Goal: Task Accomplishment & Management: Use online tool/utility

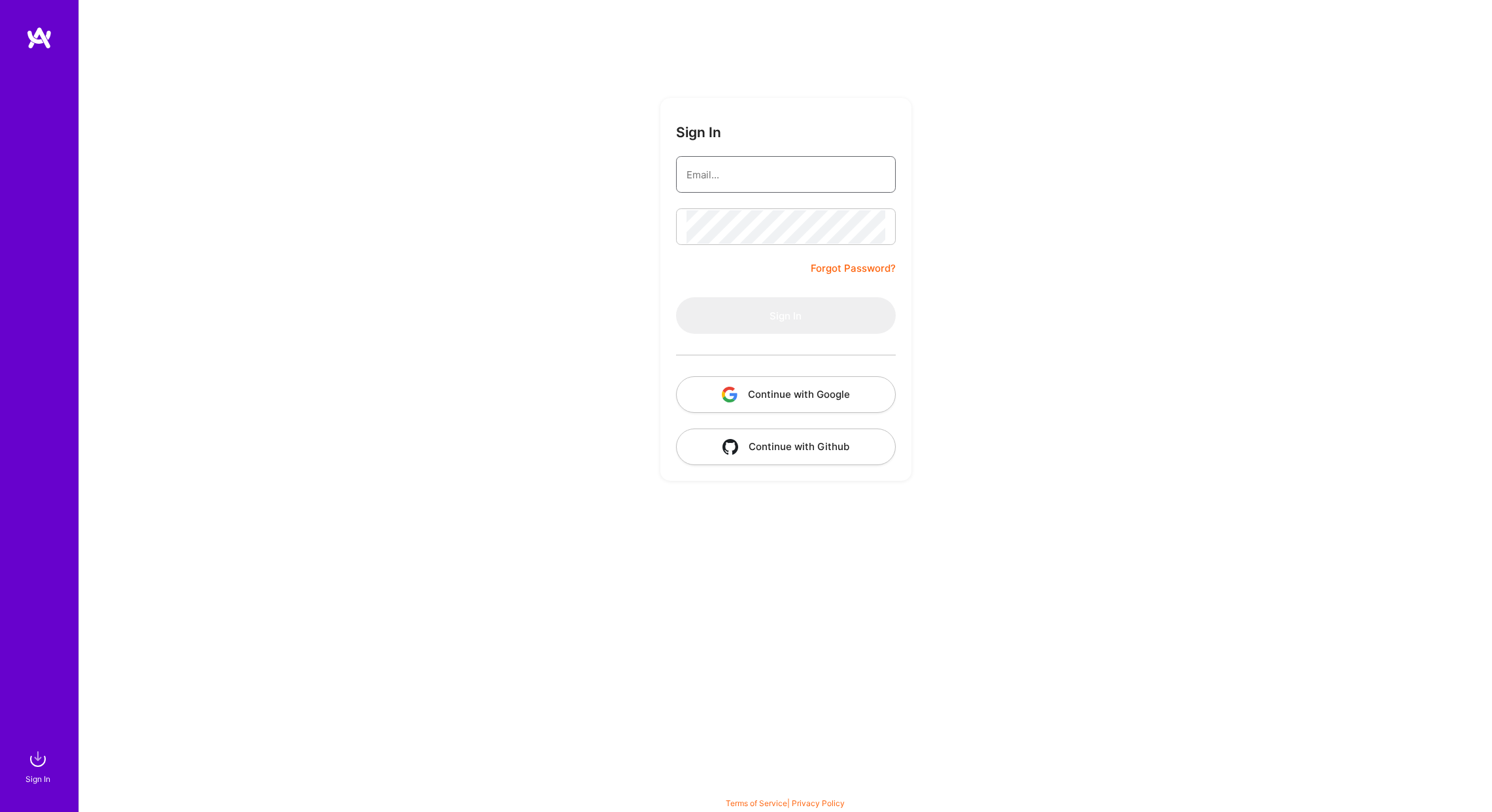
click at [773, 171] on input "email" at bounding box center [786, 174] width 199 height 33
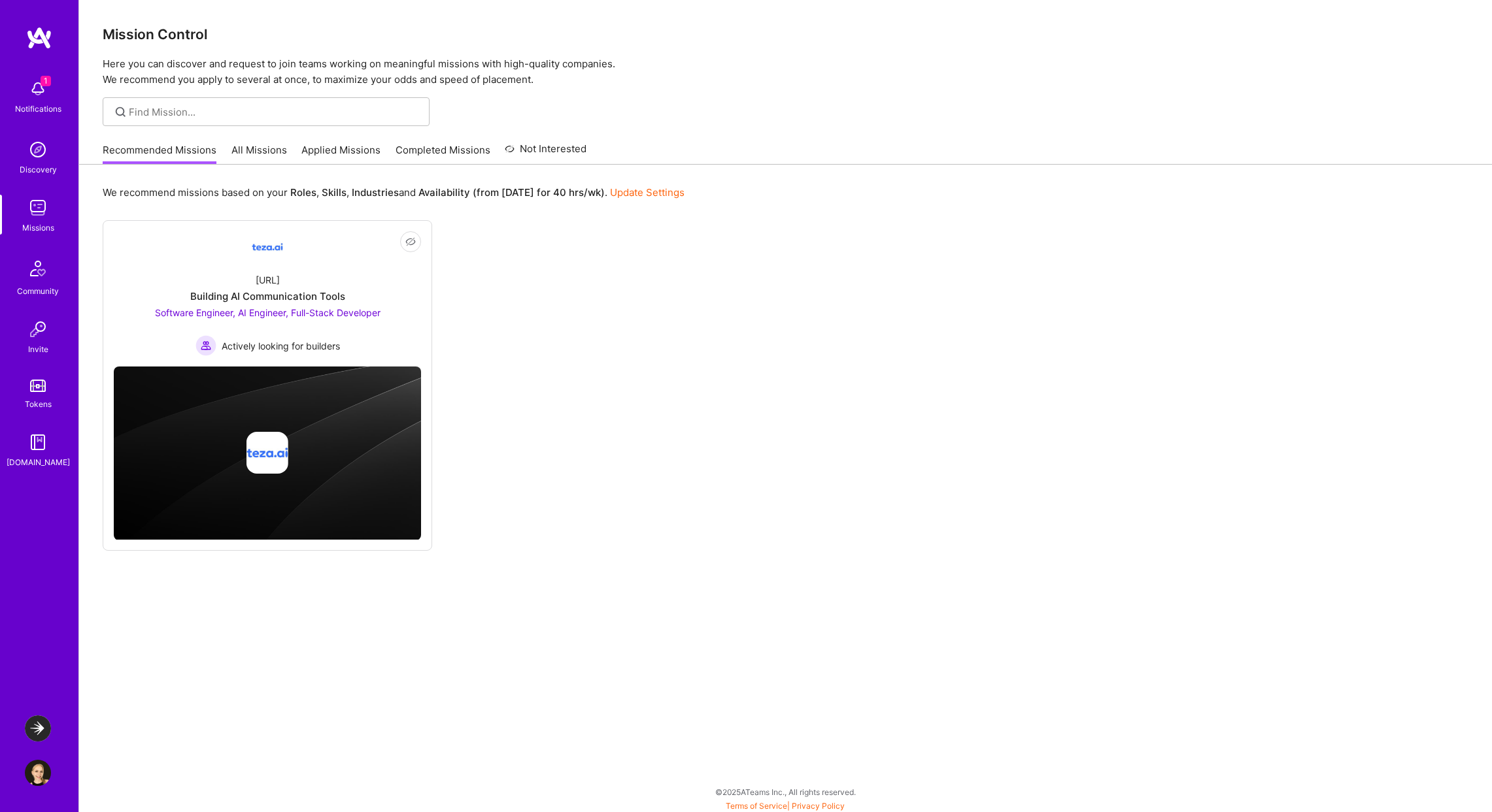
click at [27, 90] on img at bounding box center [37, 89] width 26 height 26
click at [26, 91] on div "1 Notifications Discovery Missions Community Invite Tokens [DOMAIN_NAME]" at bounding box center [39, 271] width 79 height 396
click at [40, 727] on img at bounding box center [37, 728] width 26 height 26
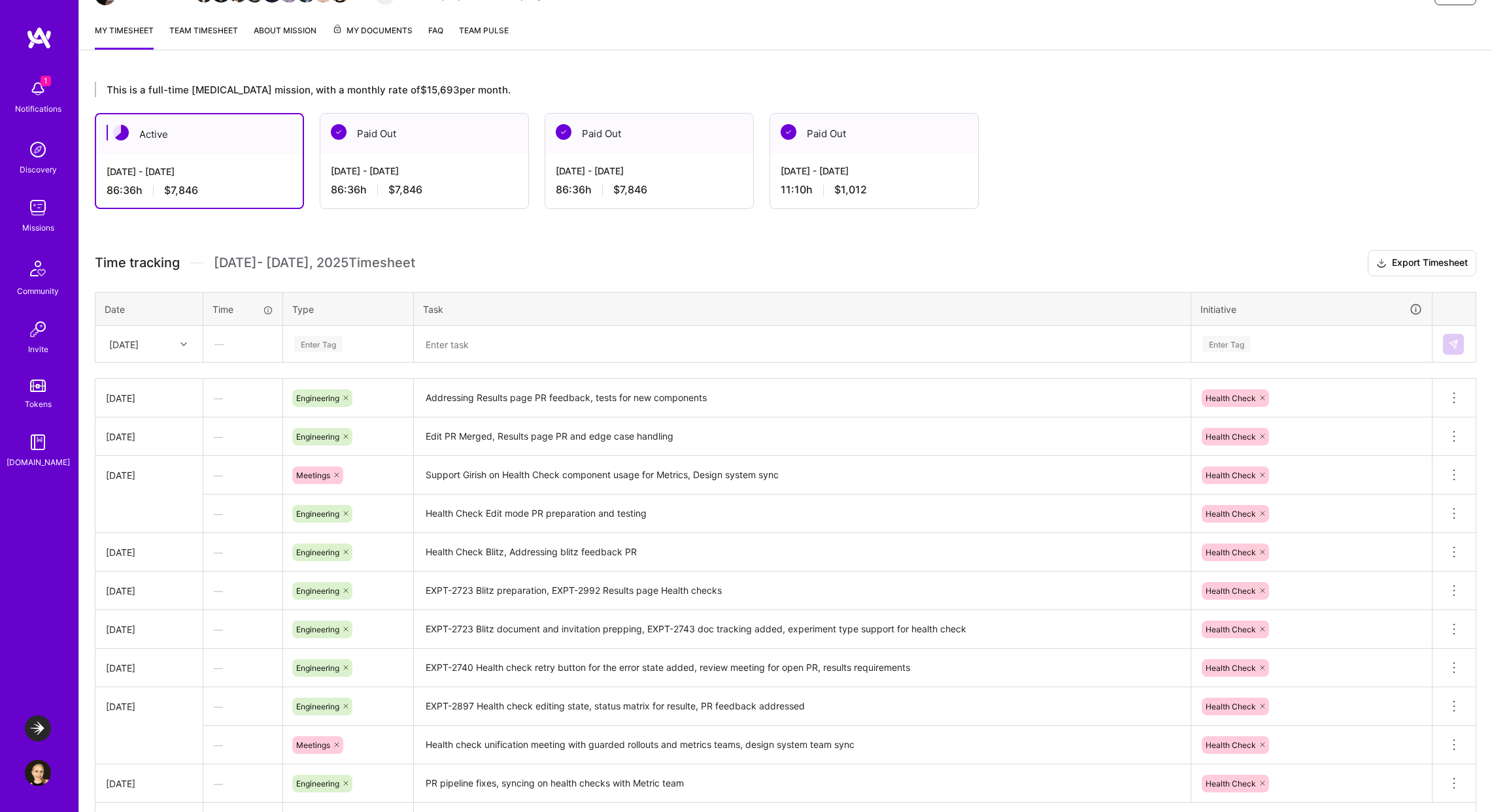
scroll to position [249, 0]
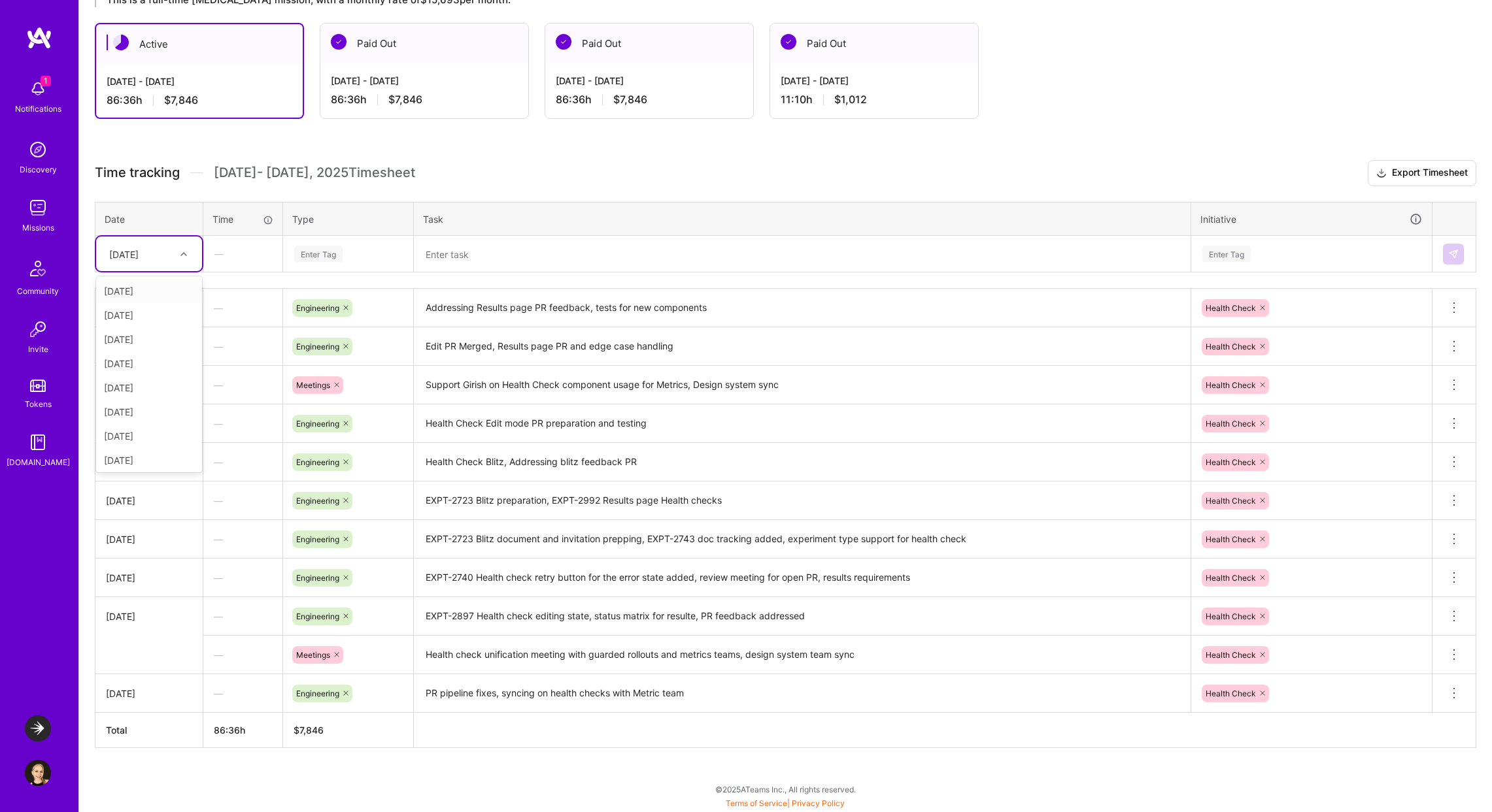
click at [138, 254] on div "[DATE]" at bounding box center [124, 253] width 30 height 14
